Goal: Information Seeking & Learning: Learn about a topic

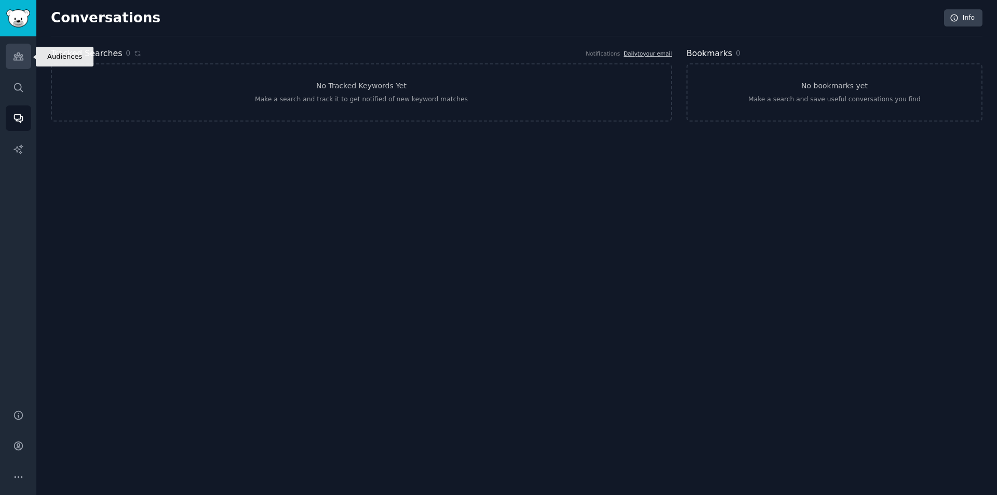
click at [20, 57] on icon "Sidebar" at bounding box center [18, 56] width 11 height 11
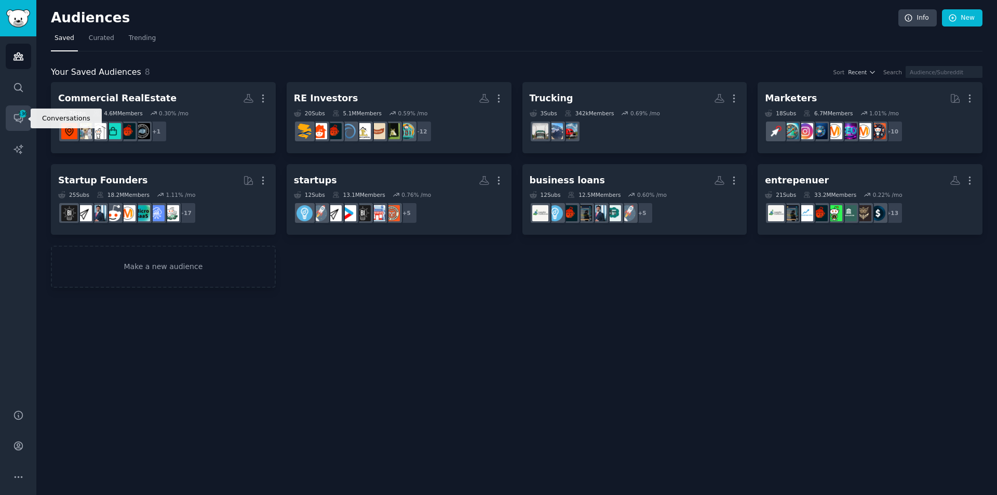
click at [21, 117] on span "136" at bounding box center [22, 113] width 9 height 7
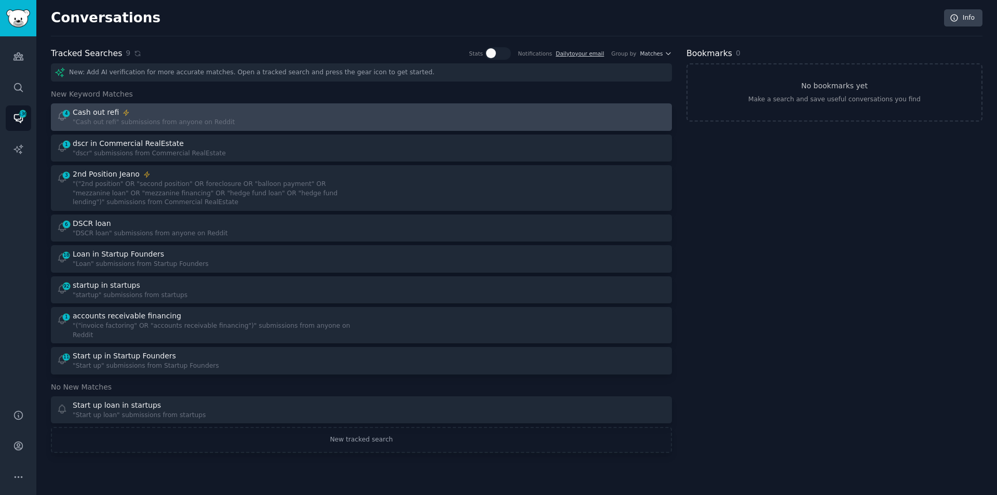
click at [169, 115] on div "Cash out refi" at bounding box center [154, 112] width 162 height 11
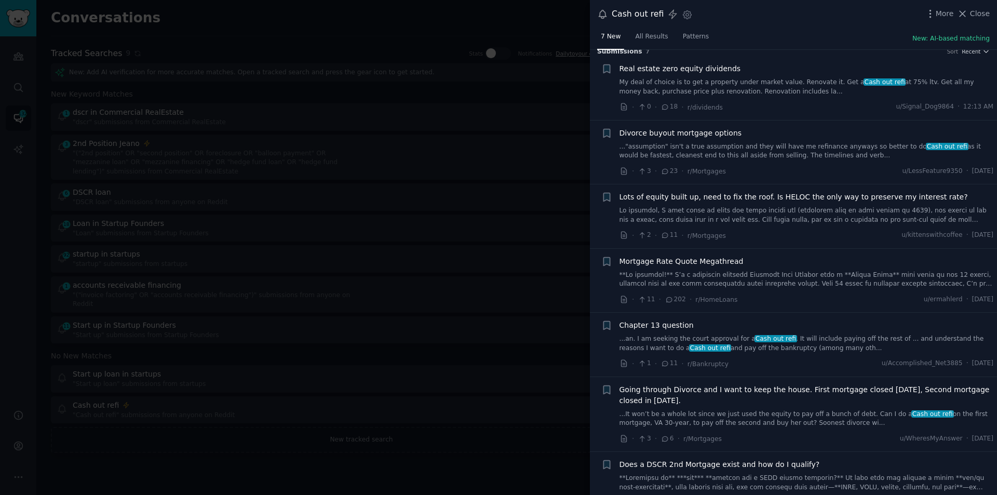
scroll to position [30, 0]
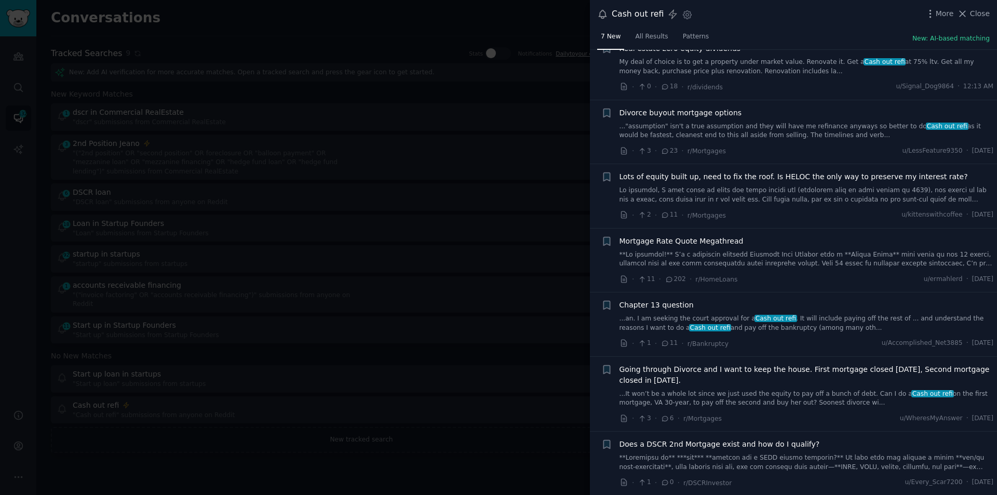
click at [736, 451] on div "Does a DSCR 2nd Mortgage exist and how do I qualify?" at bounding box center [806, 455] width 374 height 33
click at [734, 458] on link at bounding box center [806, 462] width 374 height 18
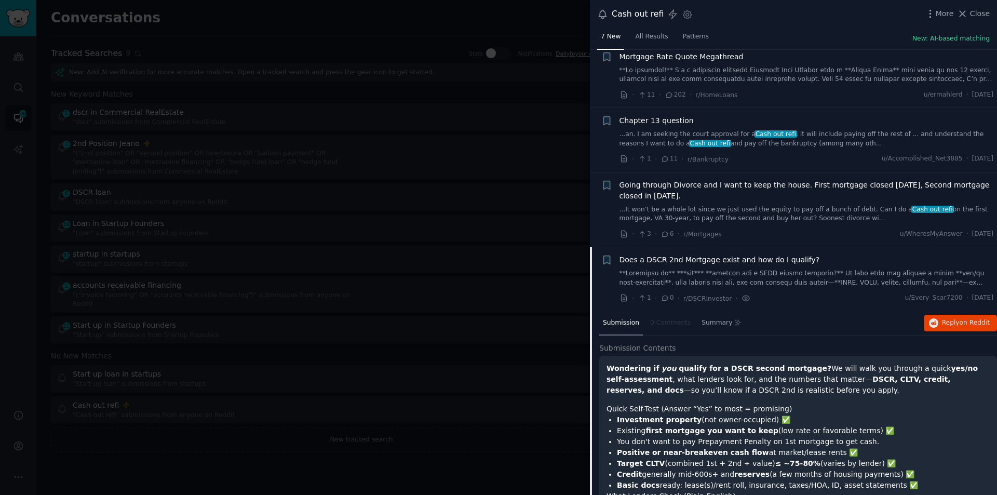
scroll to position [123, 0]
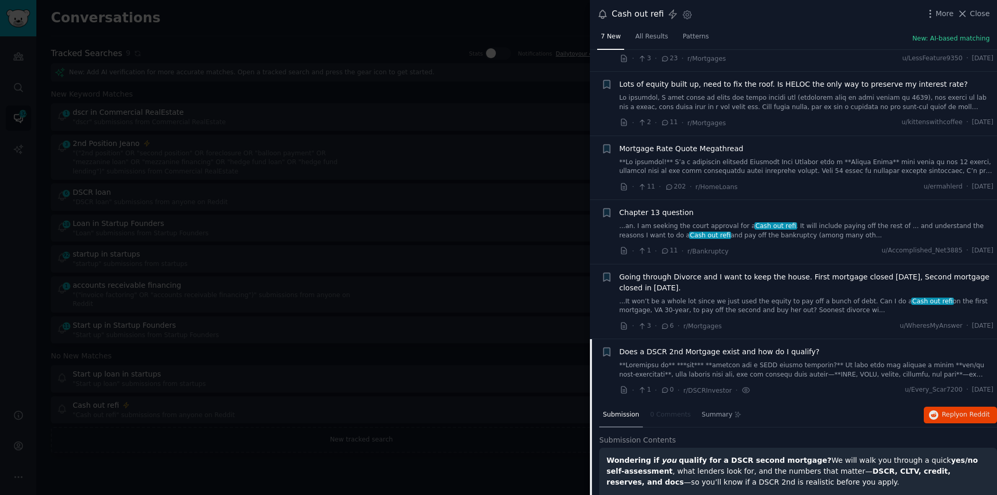
click at [342, 144] on div at bounding box center [498, 247] width 997 height 495
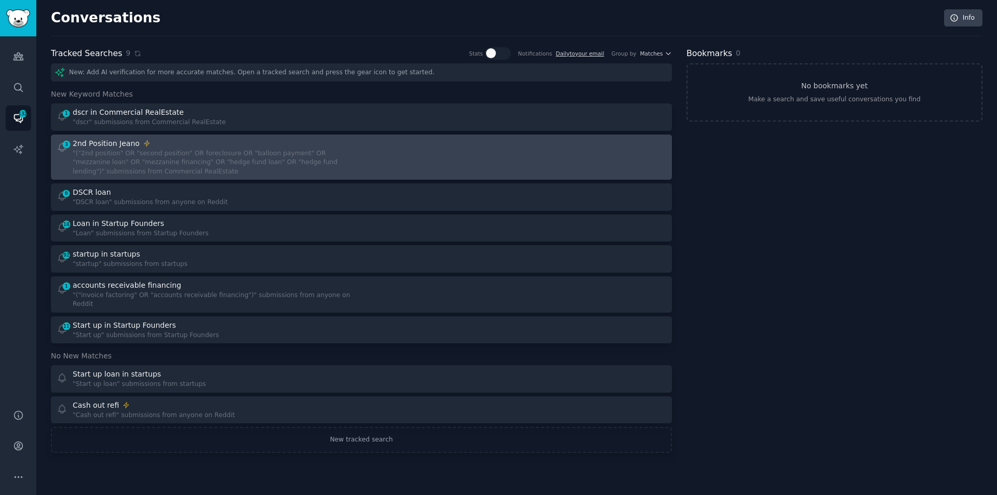
click at [183, 154] on div ""("2nd position" OR "second position" OR foreclosure OR "balloon payment" OR "m…" at bounding box center [213, 163] width 281 height 28
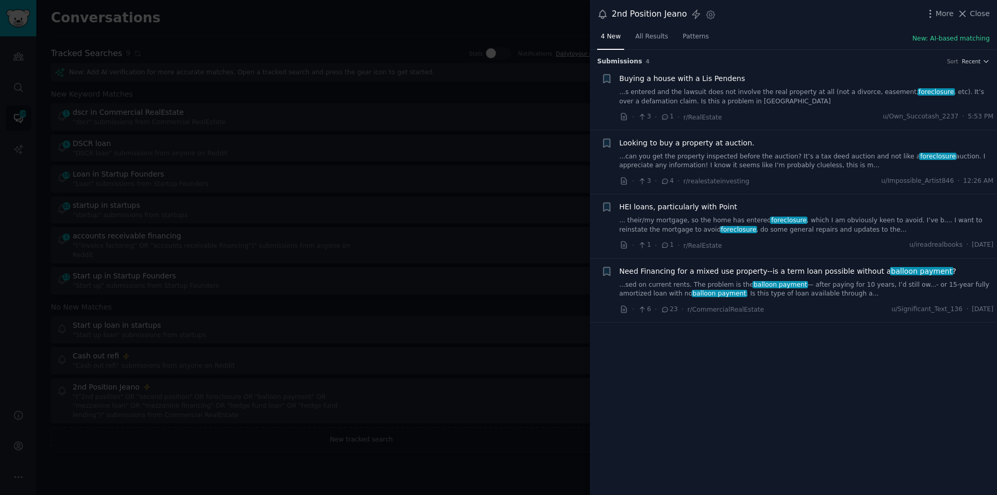
click at [705, 287] on link "...sed on current rents. The problem is the balloon payment — after paying for …" at bounding box center [806, 289] width 374 height 18
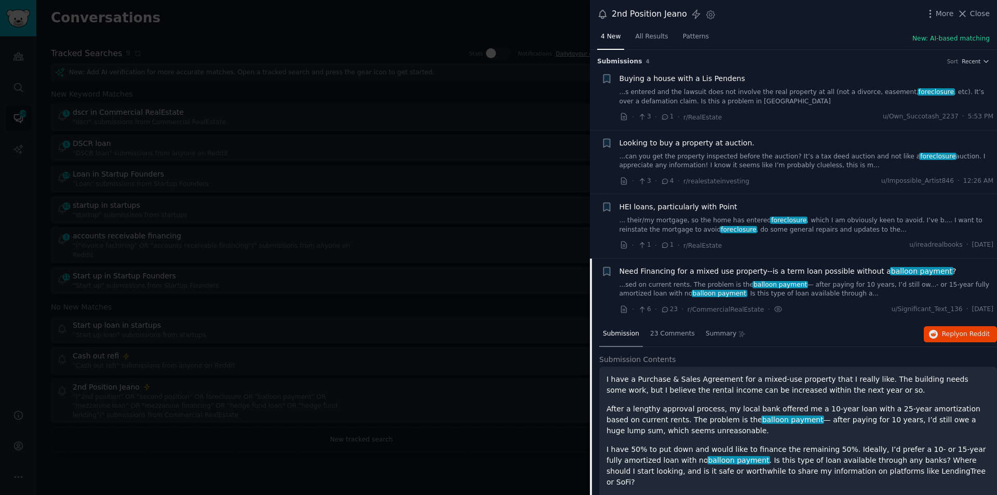
scroll to position [8, 0]
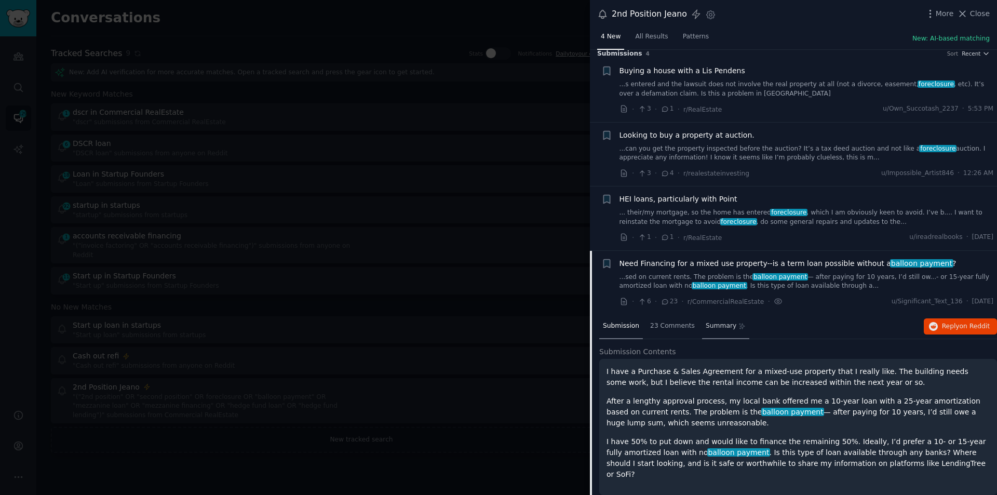
click at [718, 323] on span "Summary" at bounding box center [721, 325] width 31 height 9
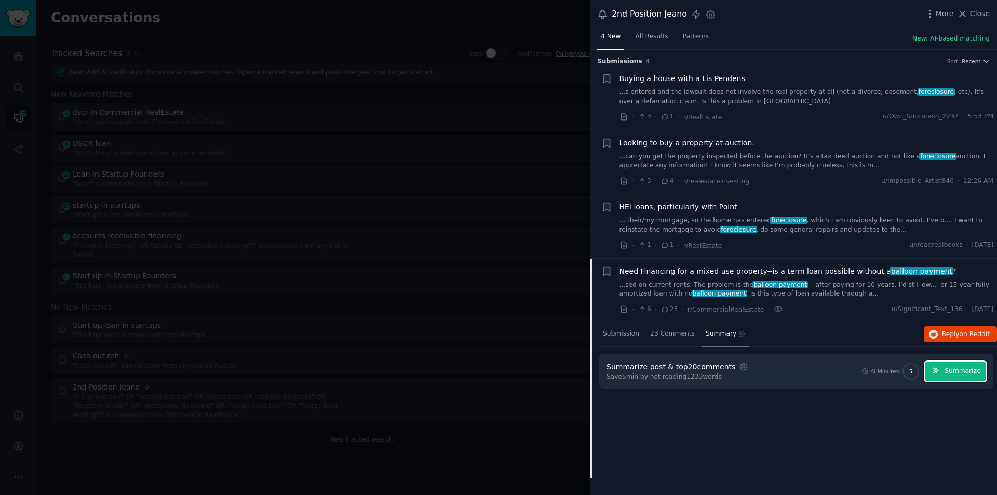
click at [964, 367] on span "Summarize" at bounding box center [962, 371] width 36 height 9
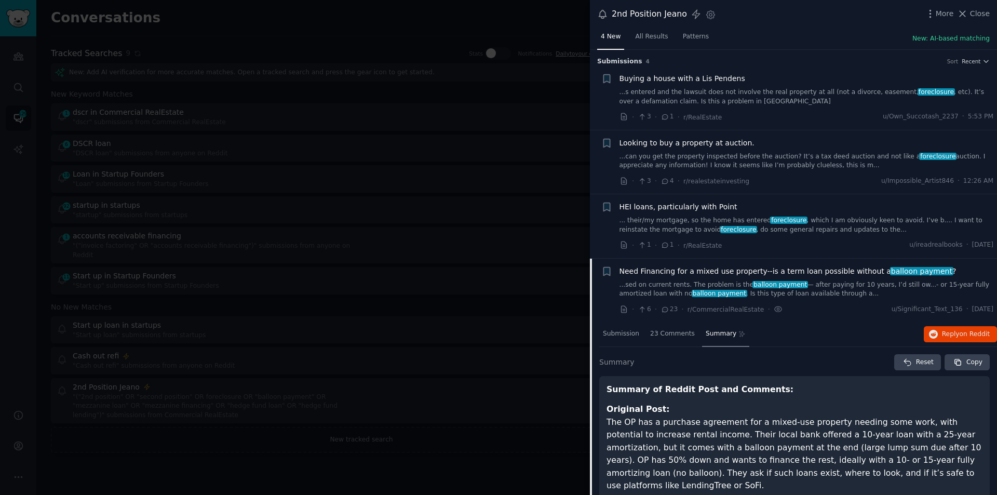
click at [508, 136] on div at bounding box center [498, 247] width 997 height 495
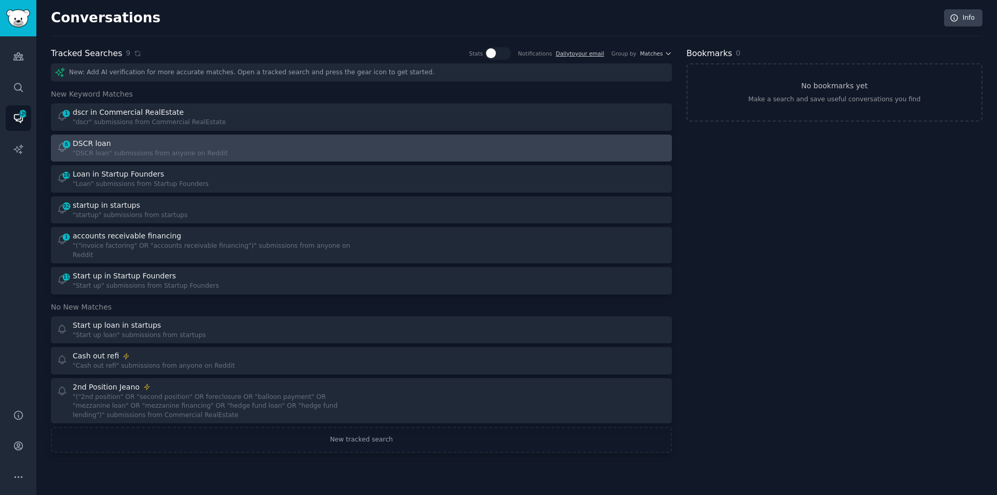
click at [150, 146] on div "DSCR loan" at bounding box center [150, 143] width 155 height 11
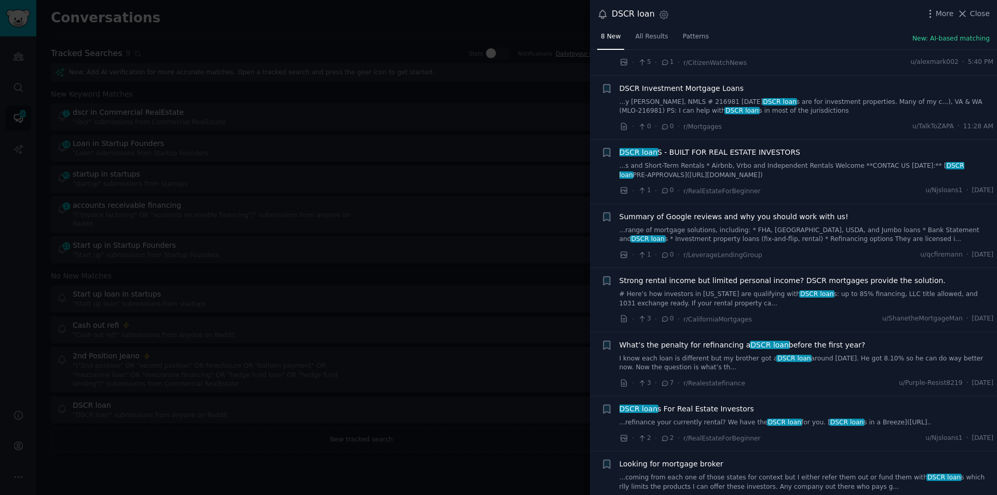
scroll to position [76, 0]
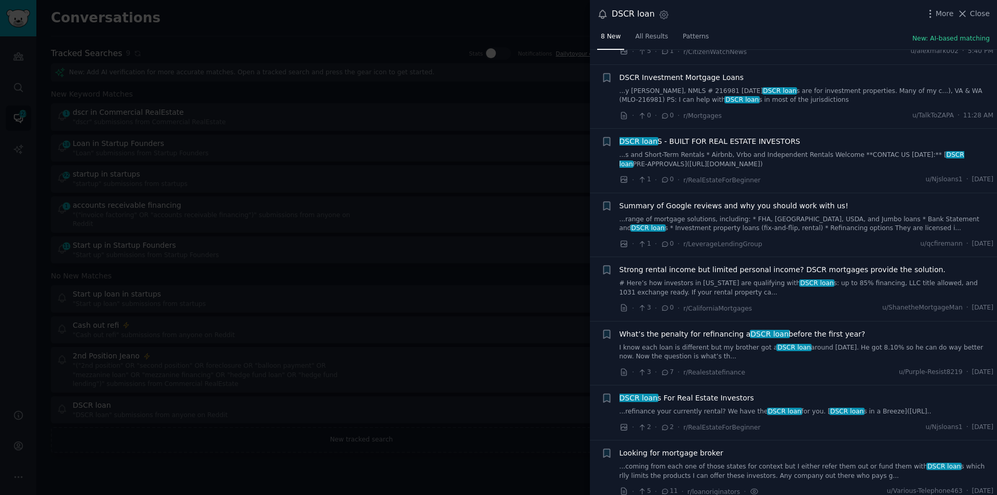
click at [746, 462] on link "...coming from each one of those states for context but I either refer them out…" at bounding box center [806, 471] width 374 height 18
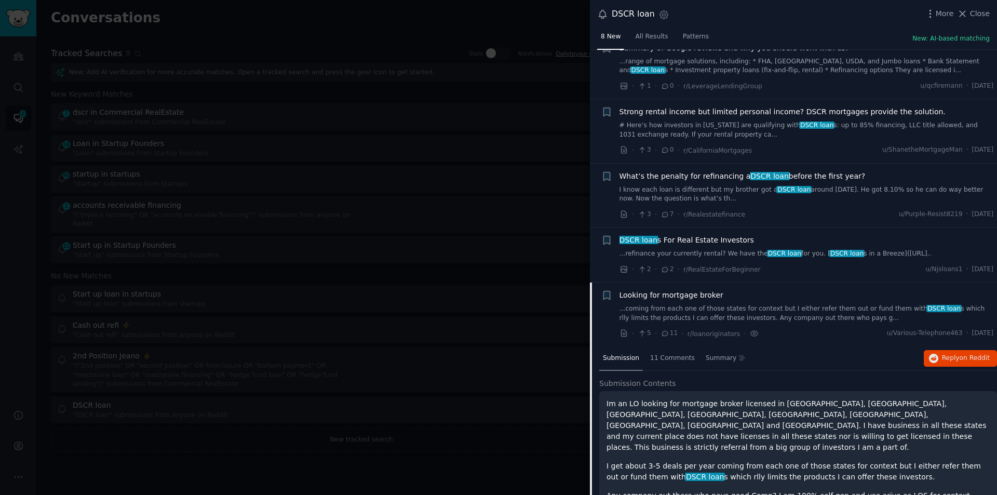
scroll to position [235, 0]
click at [974, 9] on span "Close" at bounding box center [980, 13] width 20 height 11
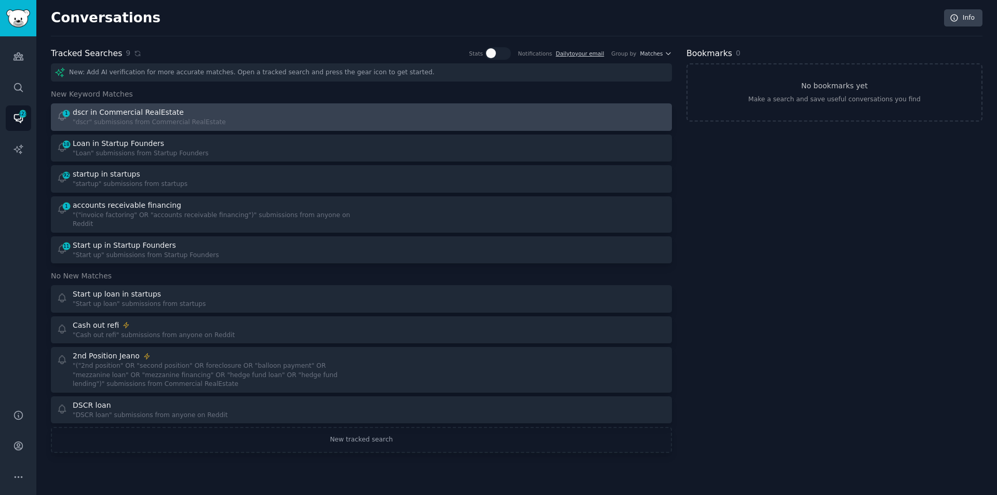
click at [139, 113] on div "dscr in Commercial RealEstate" at bounding box center [128, 112] width 111 height 11
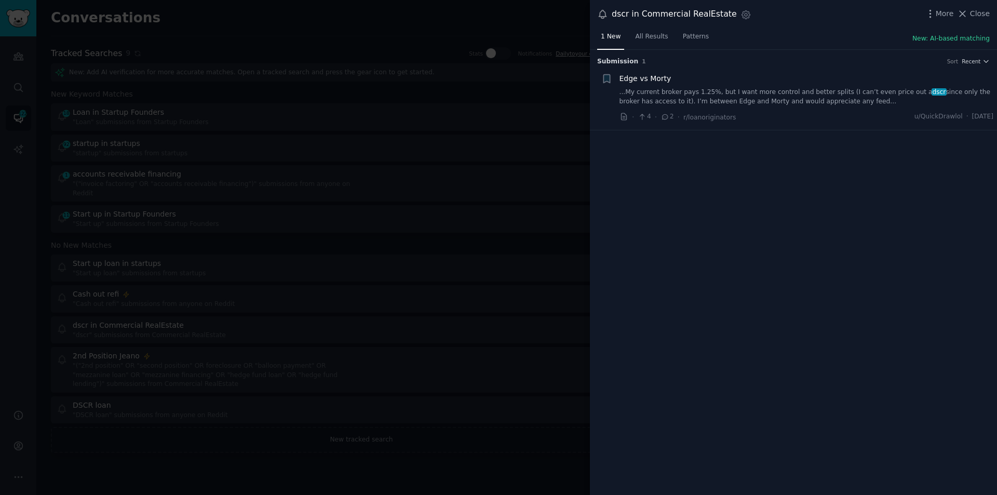
click at [728, 102] on link "...My current broker pays 1.25%, but I want more control and better splits (I c…" at bounding box center [806, 97] width 374 height 18
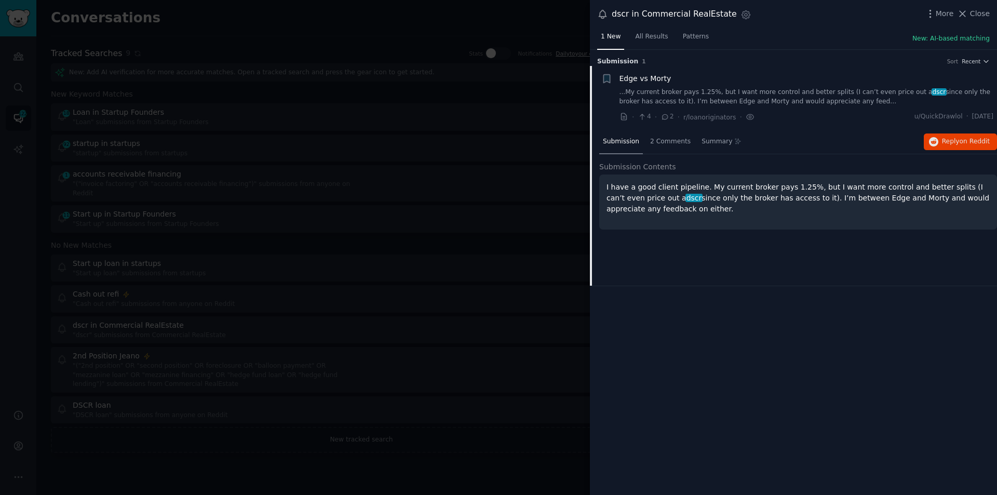
click at [725, 102] on link "...My current broker pays 1.25%, but I want more control and better splits (I c…" at bounding box center [806, 97] width 374 height 18
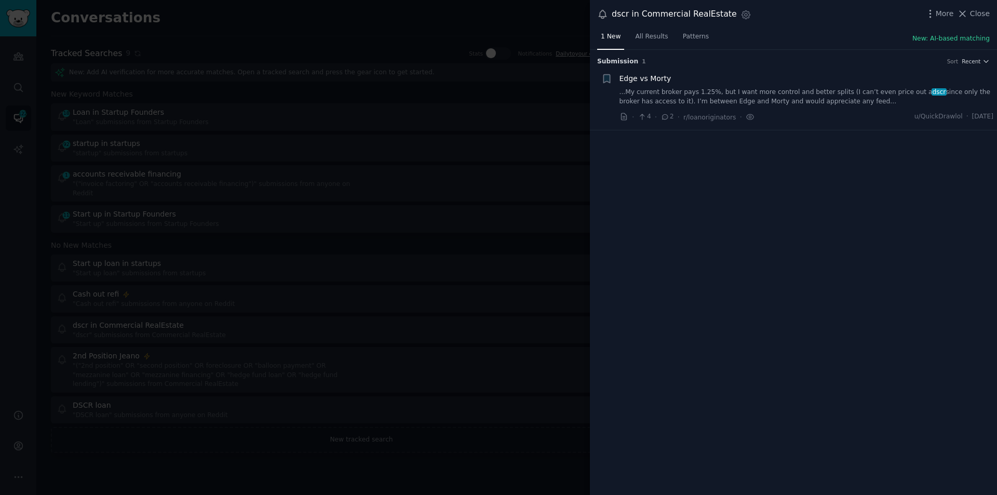
click at [725, 102] on link "...My current broker pays 1.25%, but I want more control and better splits (I c…" at bounding box center [806, 97] width 374 height 18
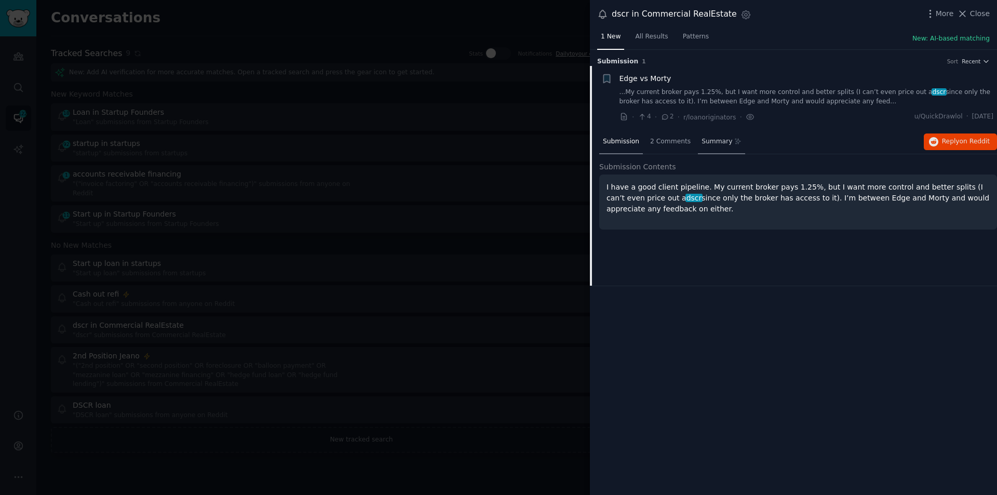
click at [715, 146] on div "Summary" at bounding box center [721, 142] width 47 height 25
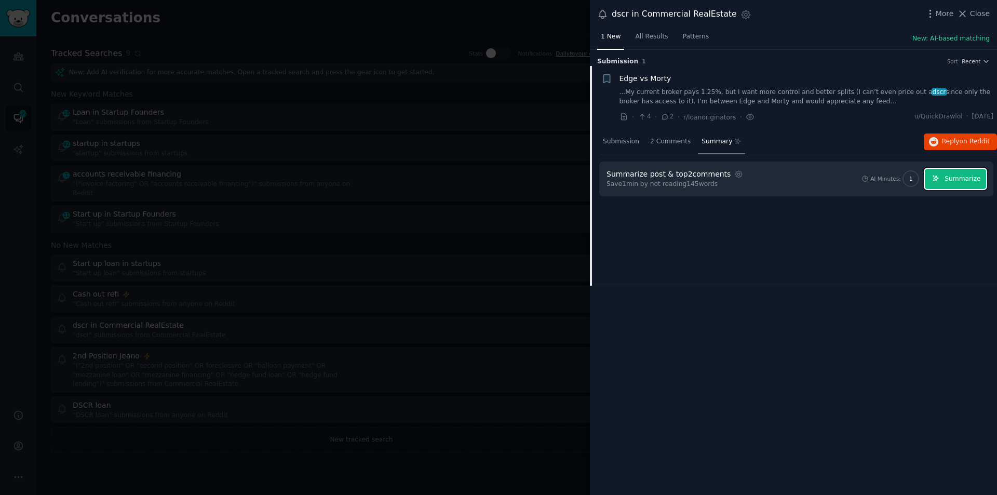
click at [958, 175] on span "Summarize" at bounding box center [962, 178] width 36 height 9
